Goal: Navigation & Orientation: Find specific page/section

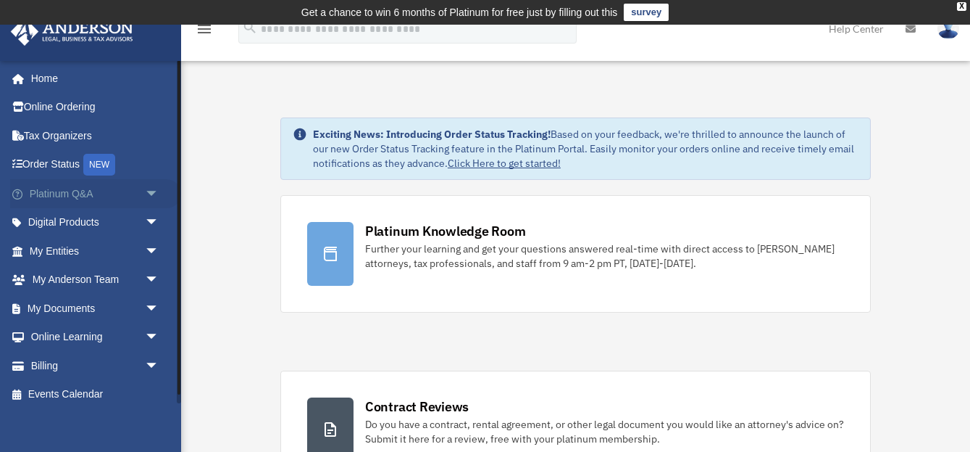
click at [149, 194] on span "arrow_drop_down" at bounding box center [159, 194] width 29 height 30
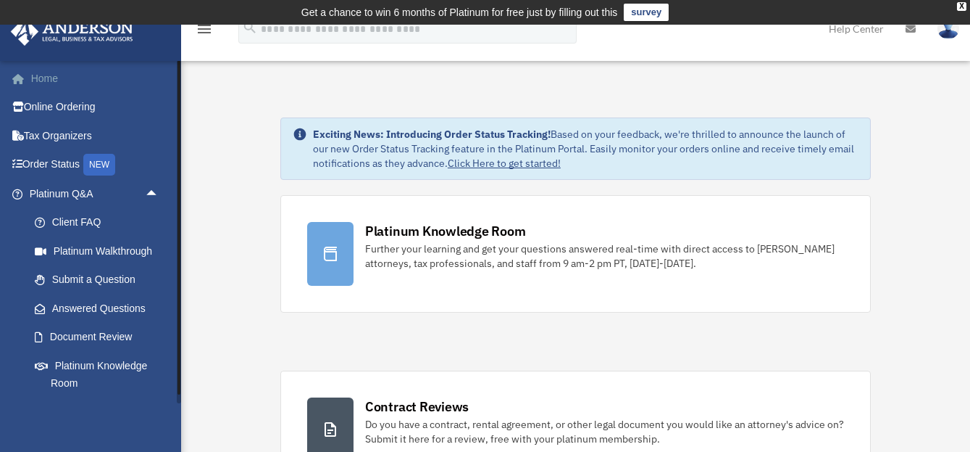
click at [56, 80] on link "Home" at bounding box center [95, 78] width 171 height 29
click at [965, 5] on div "X" at bounding box center [961, 6] width 9 height 9
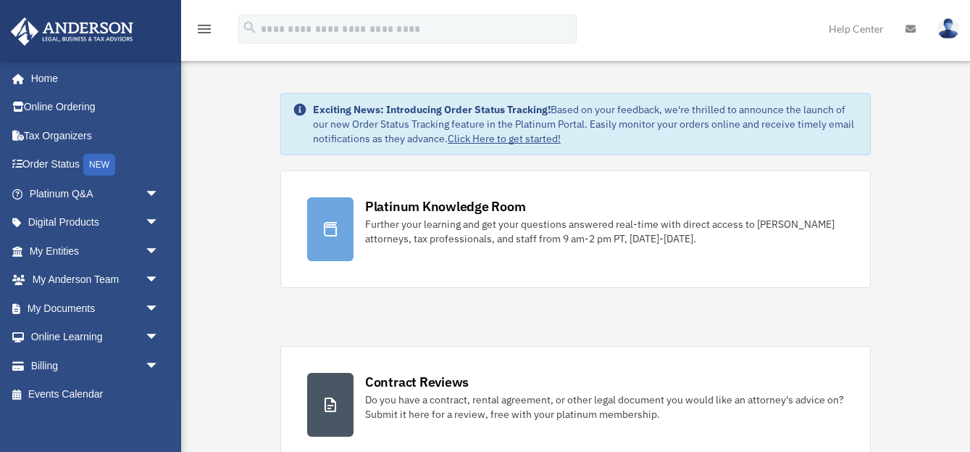
click at [866, 25] on link "Help Center" at bounding box center [856, 28] width 77 height 57
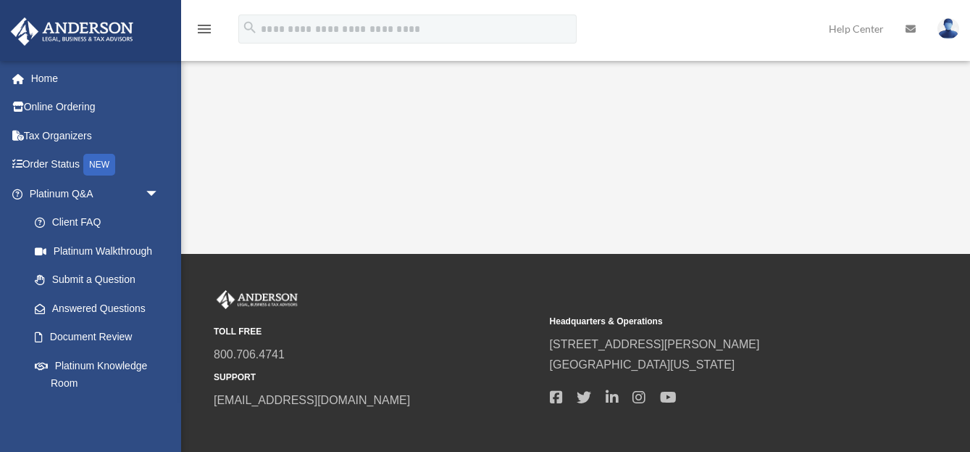
scroll to position [423, 0]
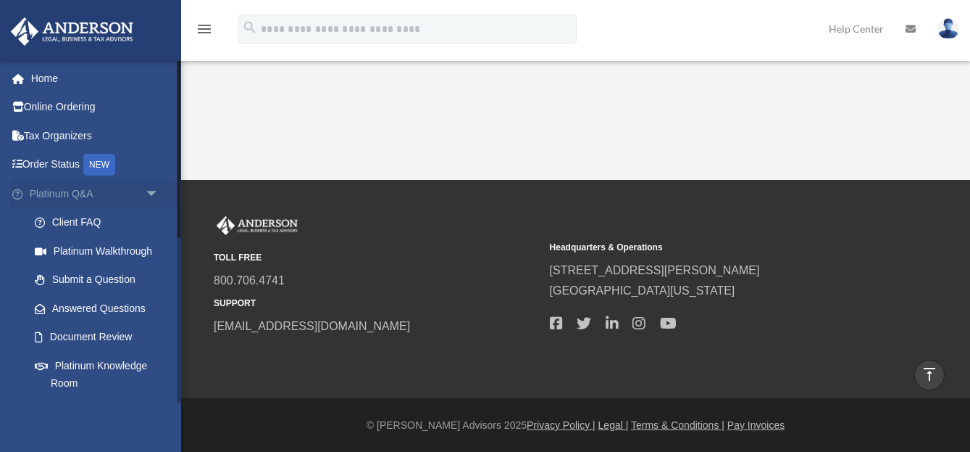
click at [157, 189] on span "arrow_drop_down" at bounding box center [159, 194] width 29 height 30
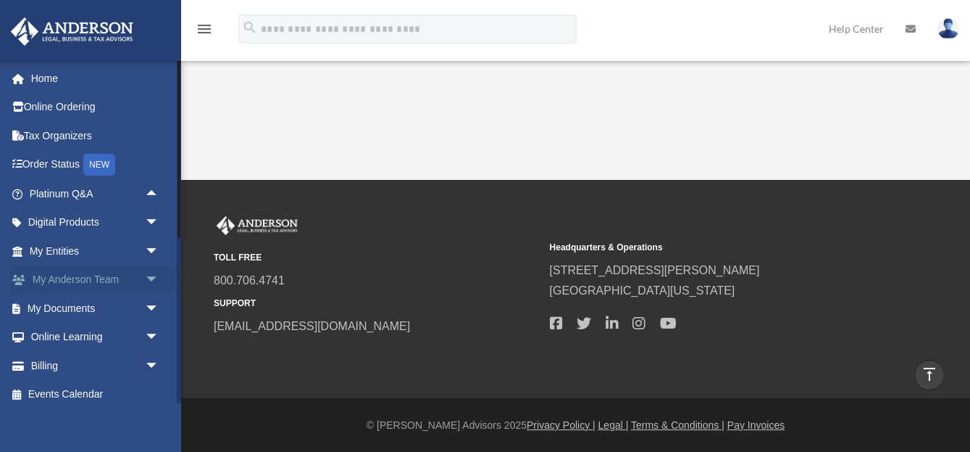
click at [152, 276] on span "arrow_drop_down" at bounding box center [159, 280] width 29 height 30
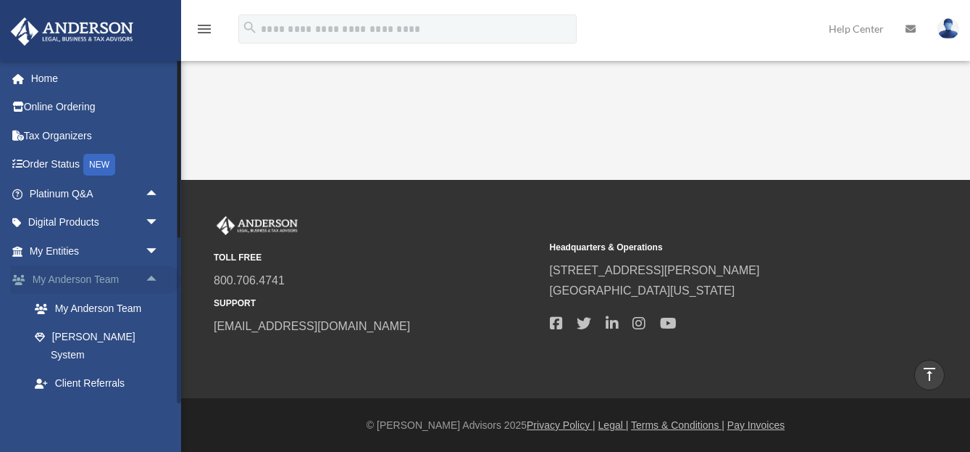
click at [152, 276] on span "arrow_drop_up" at bounding box center [159, 280] width 29 height 30
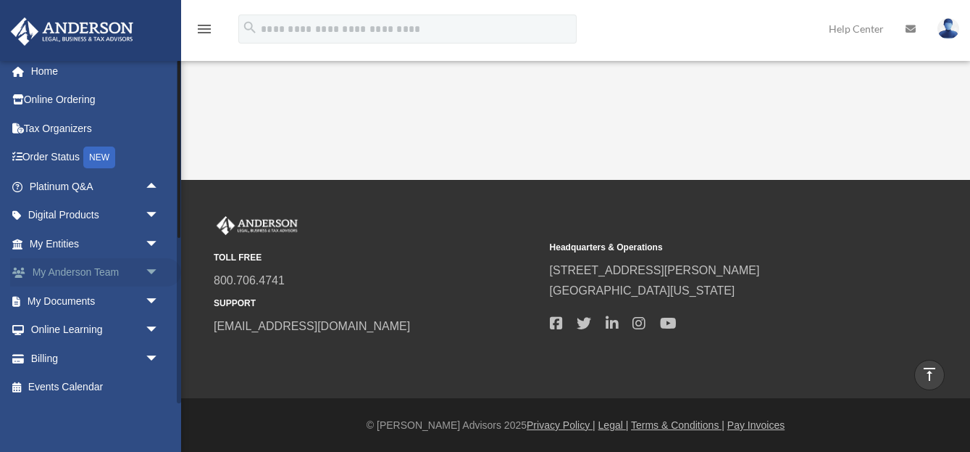
scroll to position [0, 0]
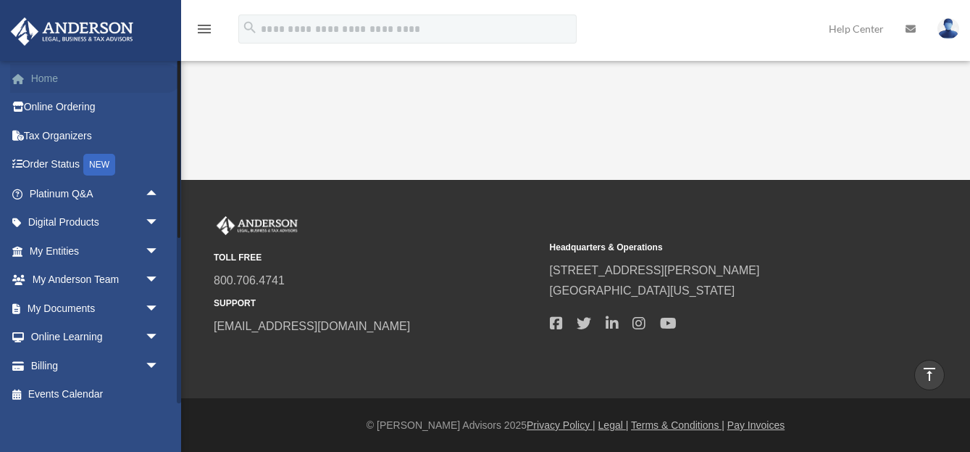
click at [54, 83] on link "Home" at bounding box center [95, 78] width 171 height 29
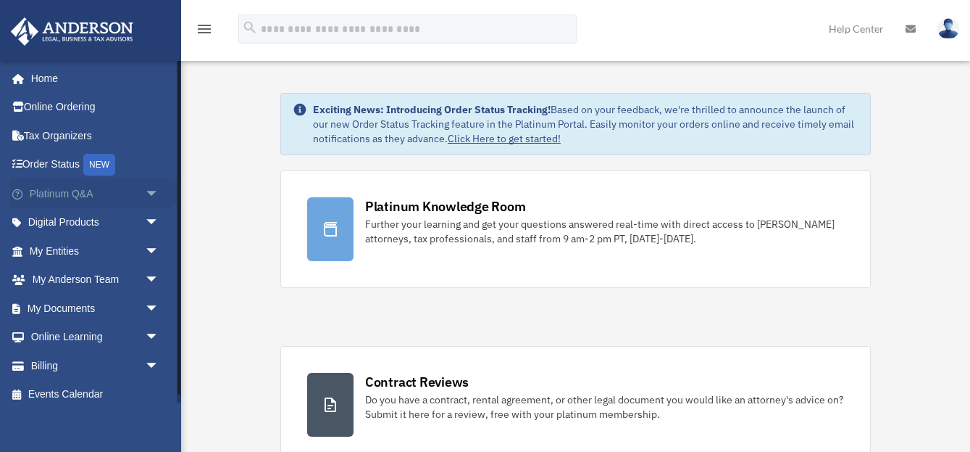
click at [157, 190] on span "arrow_drop_down" at bounding box center [159, 194] width 29 height 30
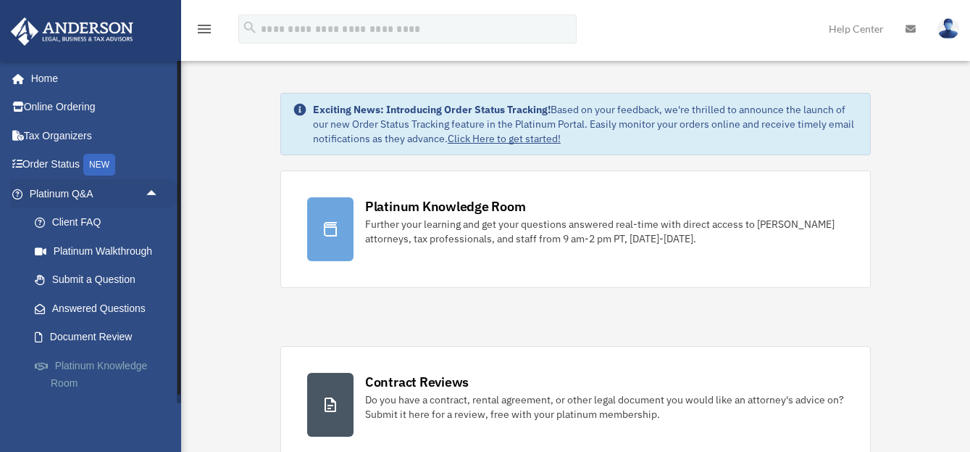
click at [107, 370] on link "Platinum Knowledge Room" at bounding box center [100, 374] width 161 height 46
click at [105, 365] on link "Platinum Knowledge Room" at bounding box center [100, 374] width 161 height 46
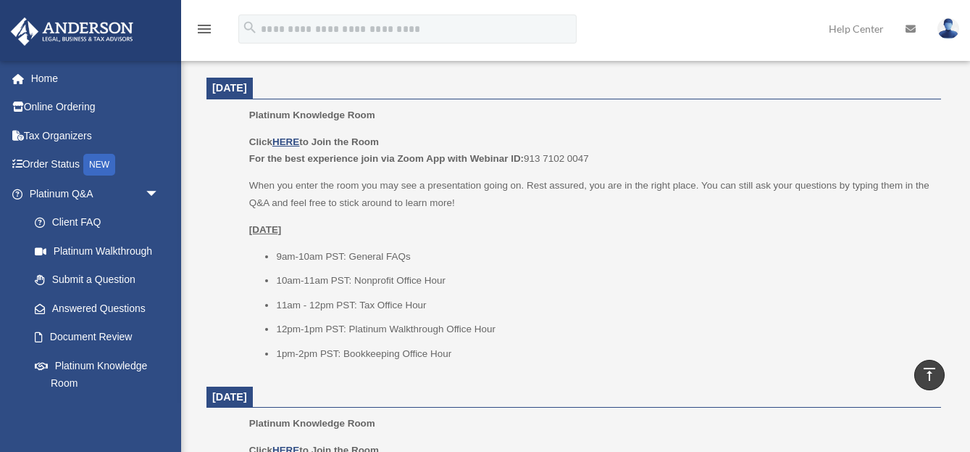
scroll to position [604, 0]
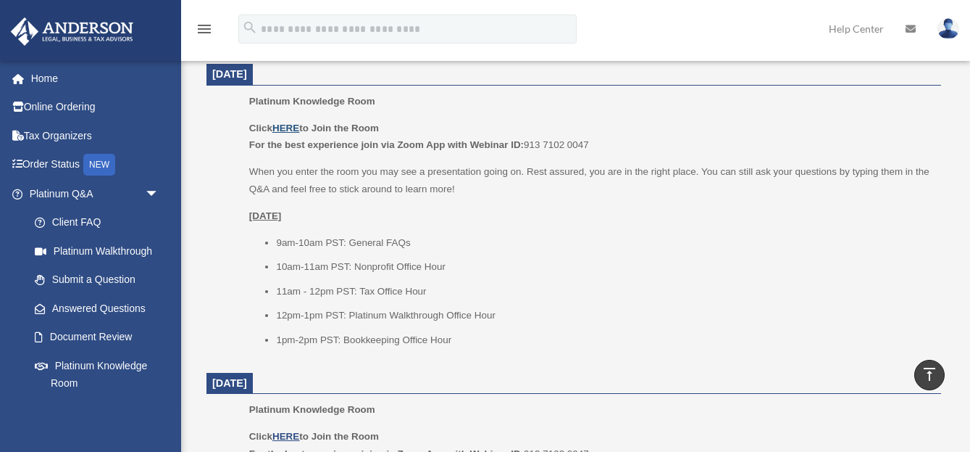
click at [294, 129] on u "HERE" at bounding box center [286, 127] width 27 height 11
